Goal: Find specific page/section: Find specific page/section

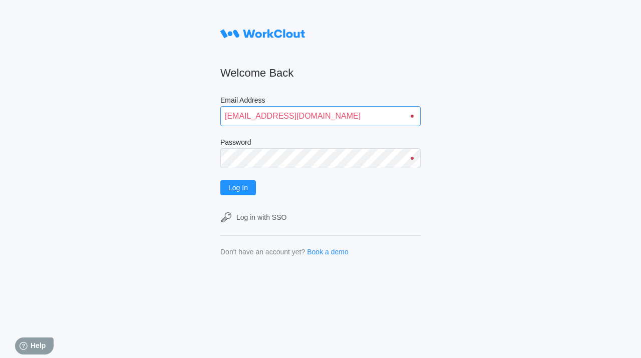
type input "[EMAIL_ADDRESS][DOMAIN_NAME]"
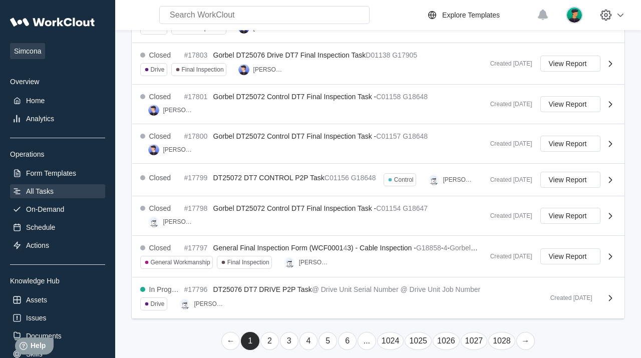
click at [524, 333] on link "→" at bounding box center [525, 341] width 19 height 18
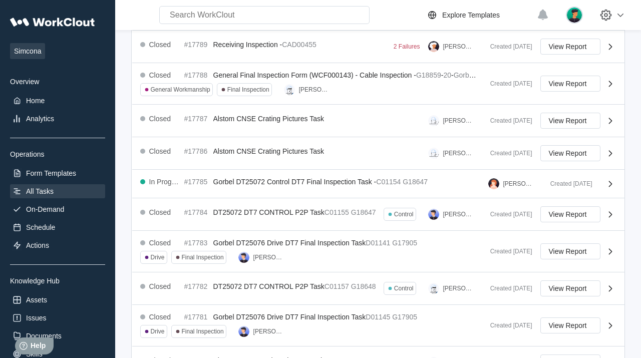
scroll to position [320, 0]
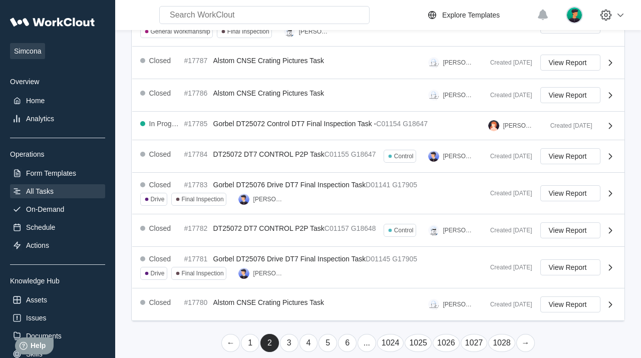
click at [524, 334] on link "→" at bounding box center [525, 343] width 19 height 18
